Goal: Task Accomplishment & Management: Use online tool/utility

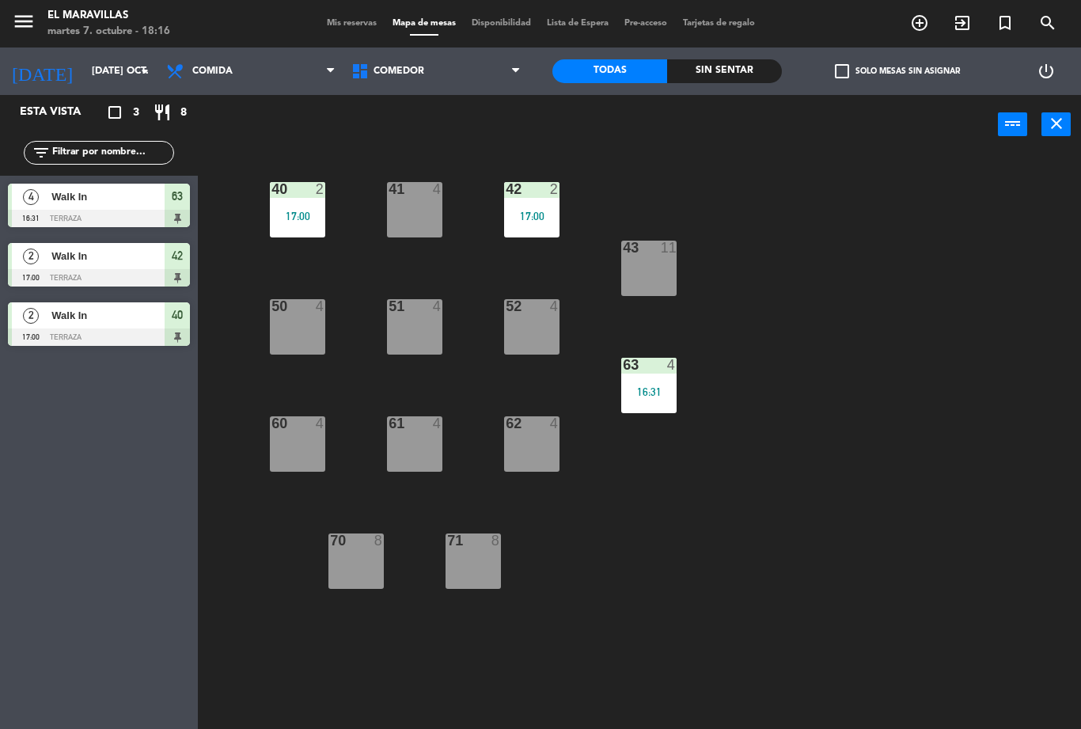
click at [590, 266] on div "40 2 17:00 41 4 42 2 17:00 43 11 50 4 51 4 52 4 63 4 16:31 60 4 61 4 62 4 70 8 …" at bounding box center [645, 441] width 872 height 575
click at [544, 214] on div "17:00" at bounding box center [531, 216] width 55 height 11
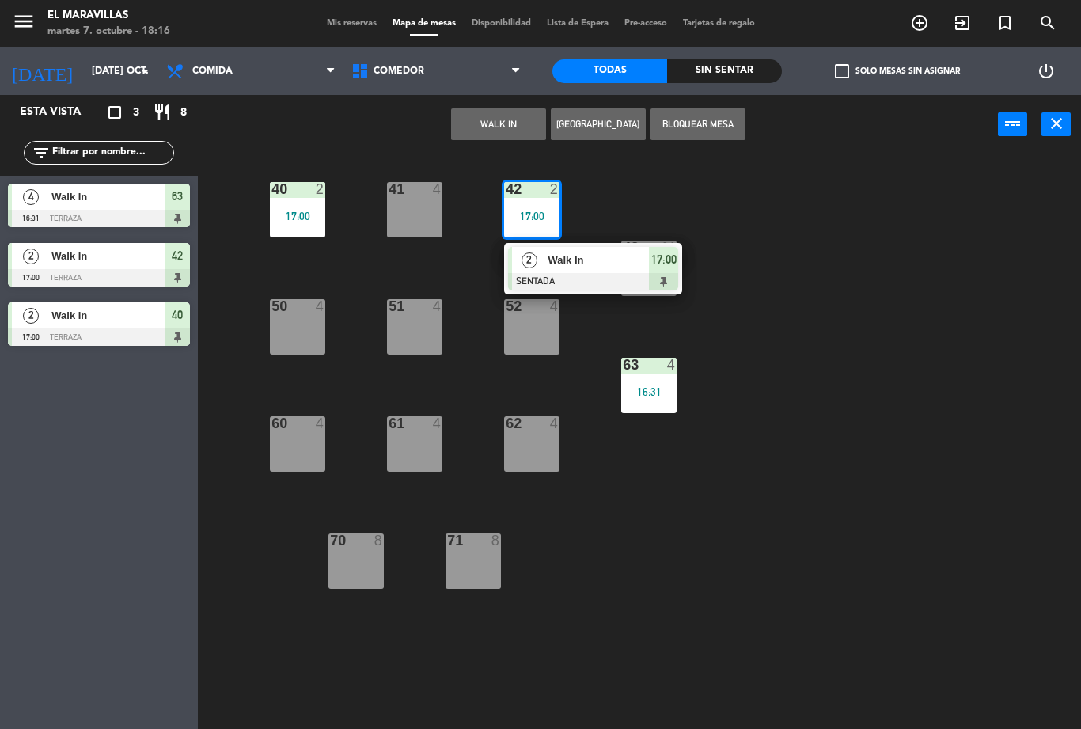
click at [578, 274] on div at bounding box center [593, 281] width 170 height 17
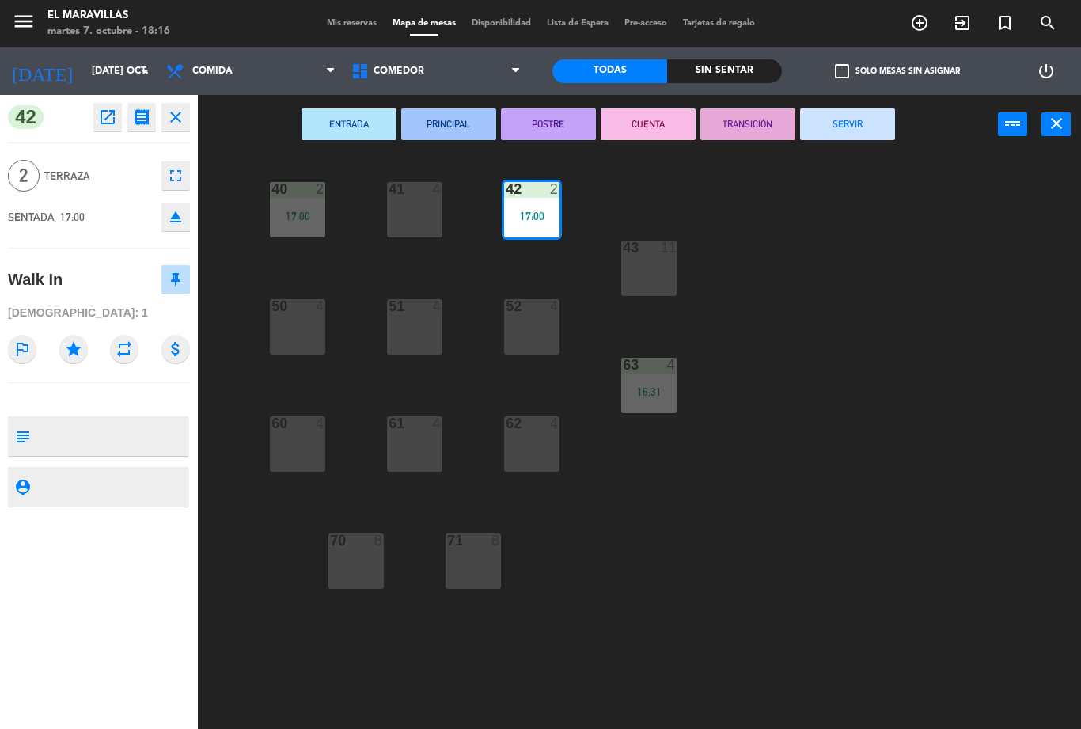
click at [867, 123] on button "SERVIR" at bounding box center [847, 124] width 95 height 32
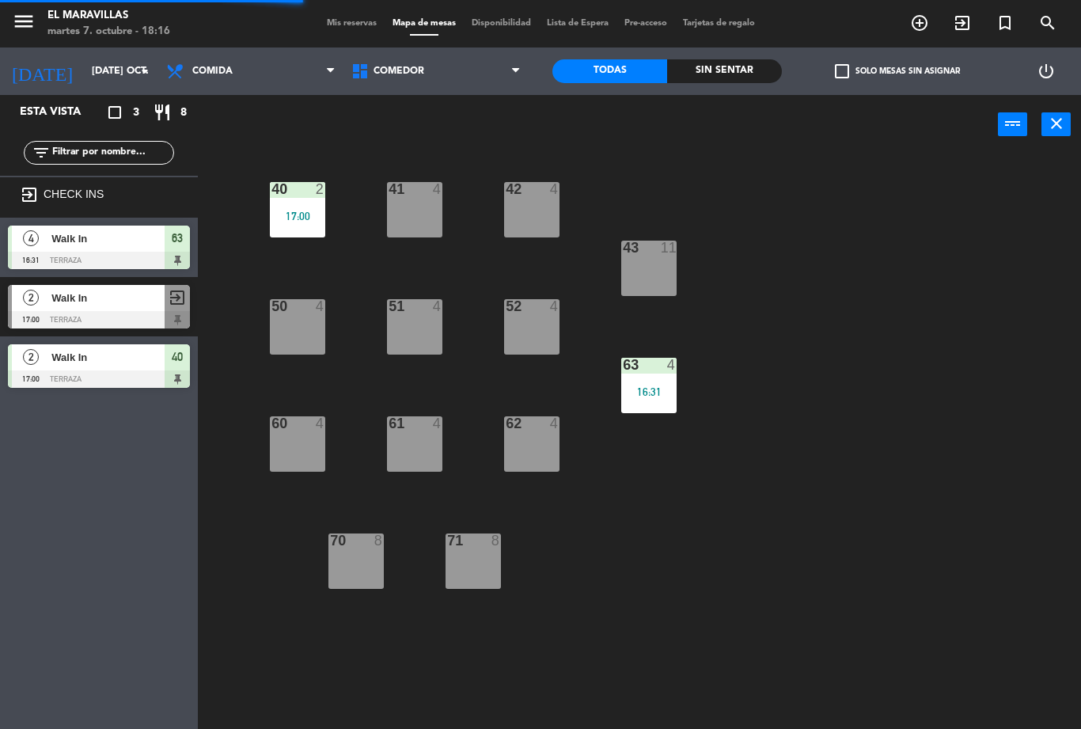
click at [423, 317] on div "51 4" at bounding box center [414, 326] width 55 height 55
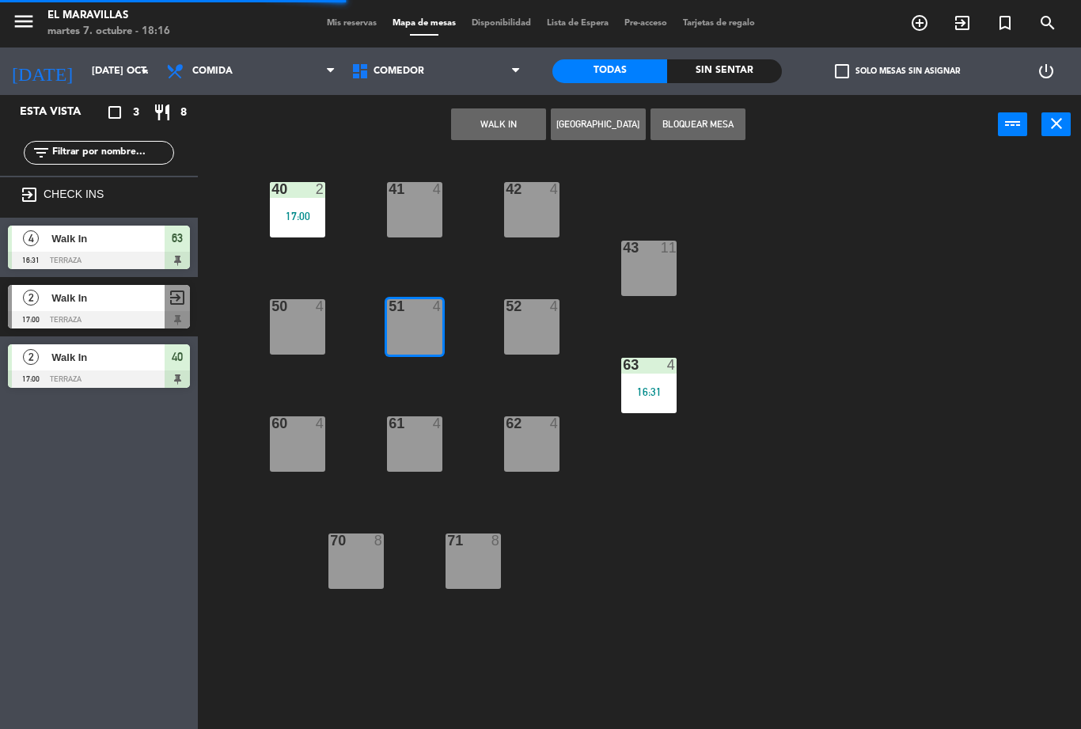
click at [513, 134] on button "WALK IN" at bounding box center [498, 124] width 95 height 32
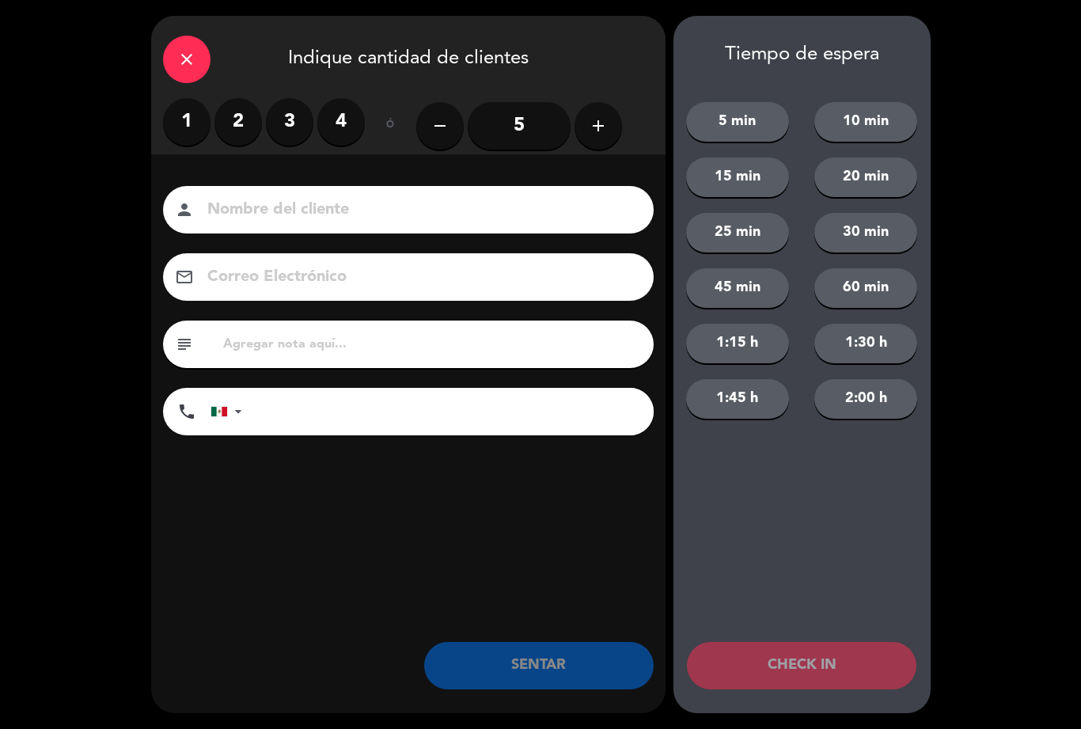
click at [222, 109] on label "2" at bounding box center [237, 121] width 47 height 47
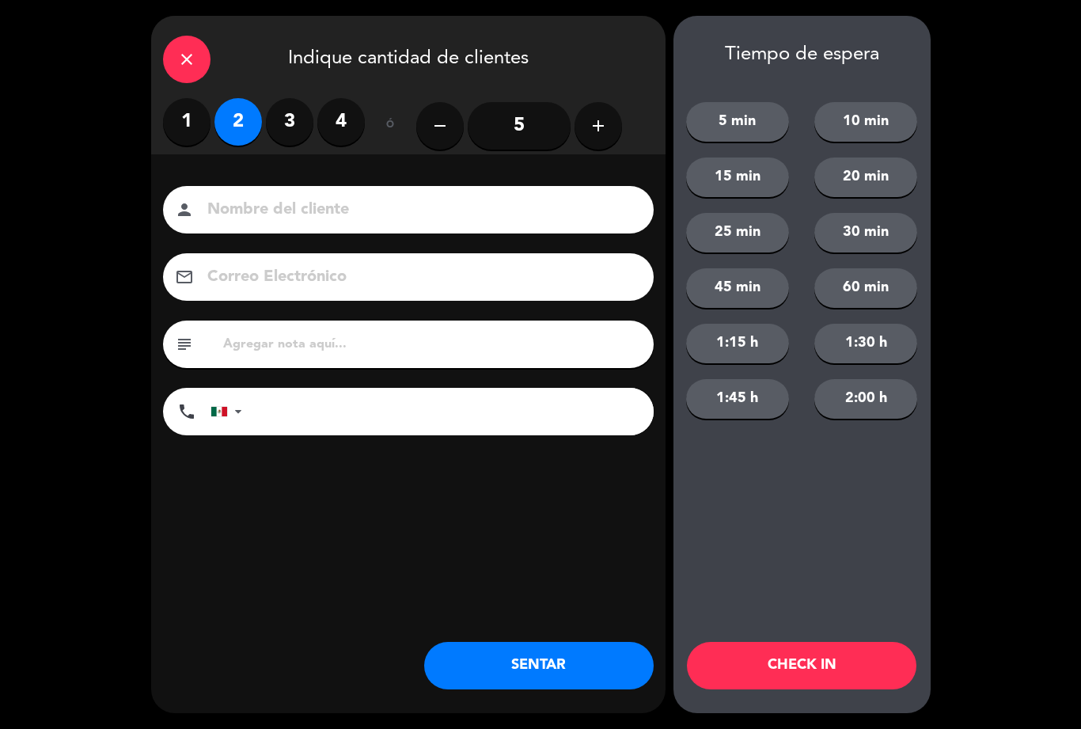
click at [178, 119] on label "1" at bounding box center [186, 121] width 47 height 47
click at [491, 683] on button "SENTAR" at bounding box center [539, 665] width 230 height 47
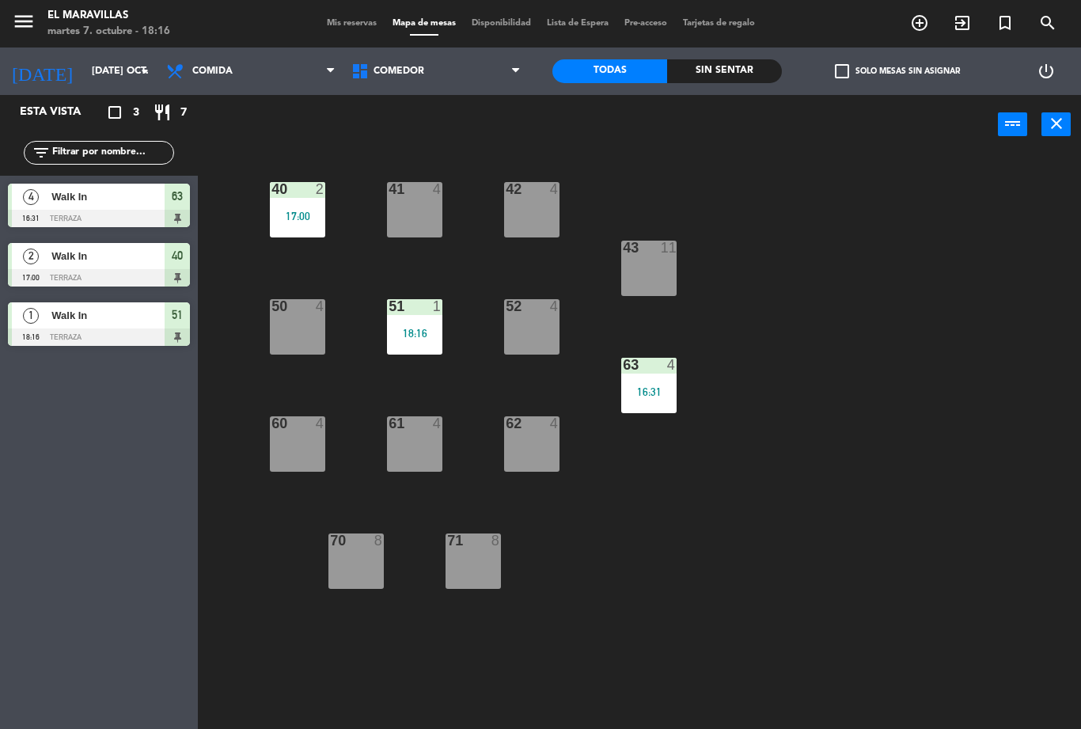
click at [542, 443] on div "62 4" at bounding box center [531, 443] width 55 height 55
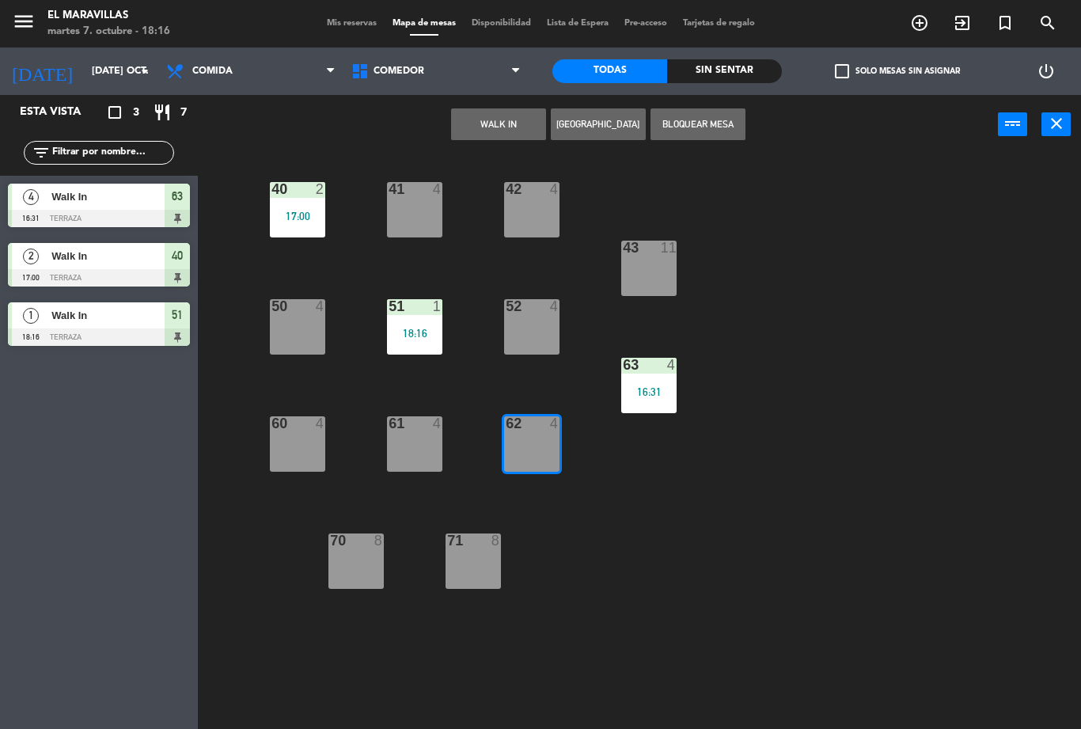
click at [495, 117] on button "WALK IN" at bounding box center [498, 124] width 95 height 32
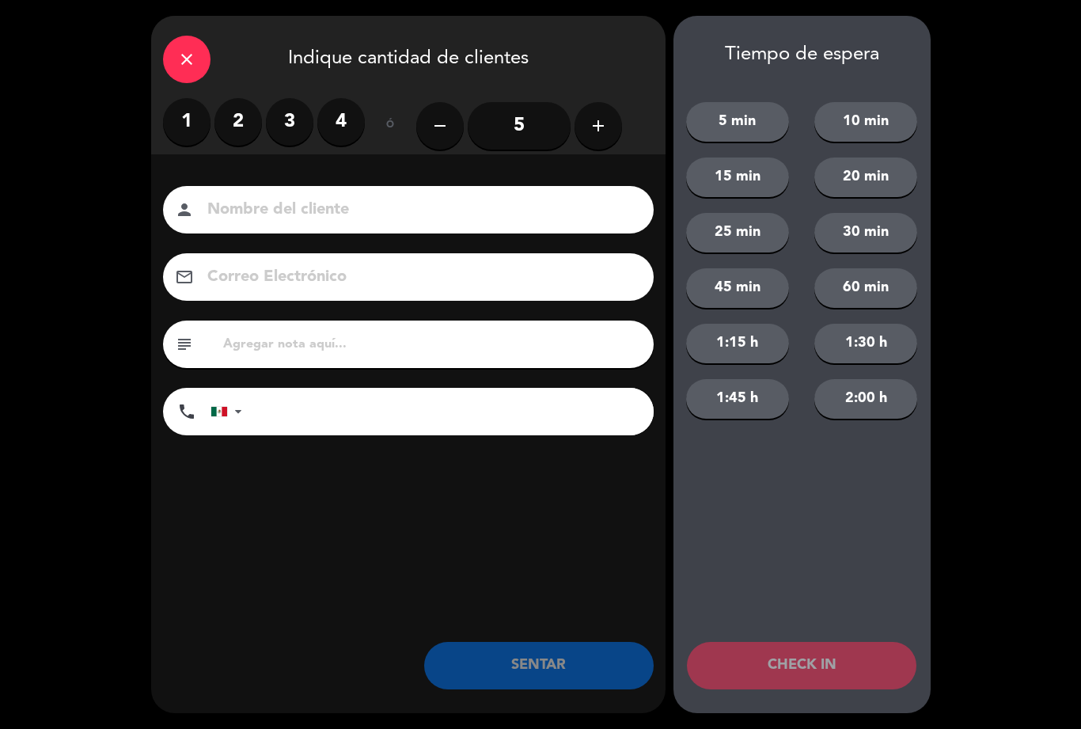
click at [233, 137] on label "2" at bounding box center [237, 121] width 47 height 47
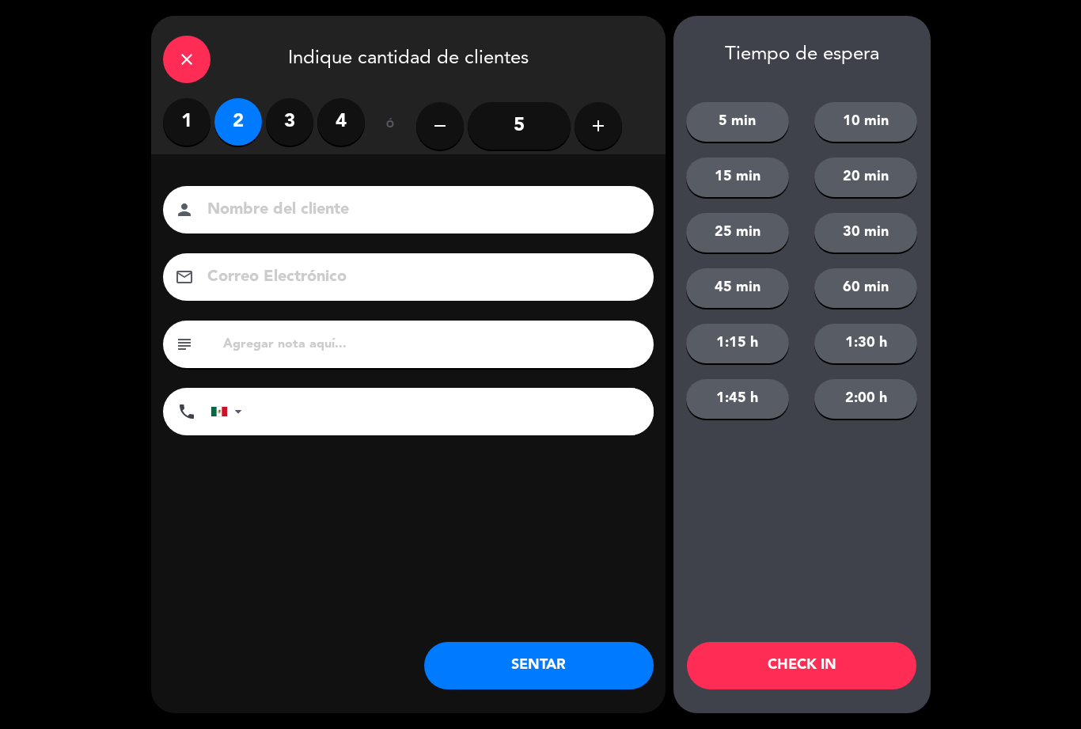
click at [450, 652] on button "SENTAR" at bounding box center [539, 665] width 230 height 47
